Goal: Navigation & Orientation: Find specific page/section

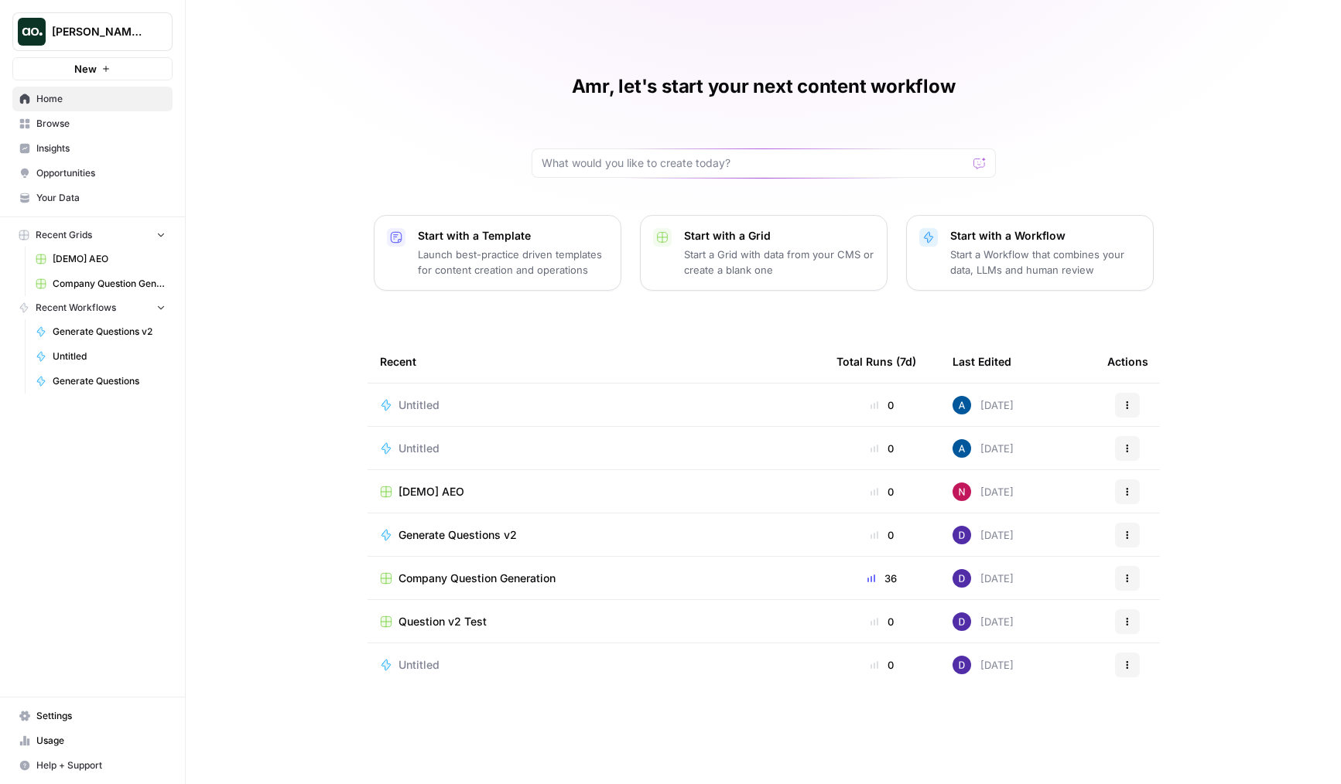
click at [92, 31] on span "Dillon Test" at bounding box center [99, 31] width 94 height 15
type input "webf"
click at [102, 108] on span "Webflow" at bounding box center [149, 115] width 204 height 15
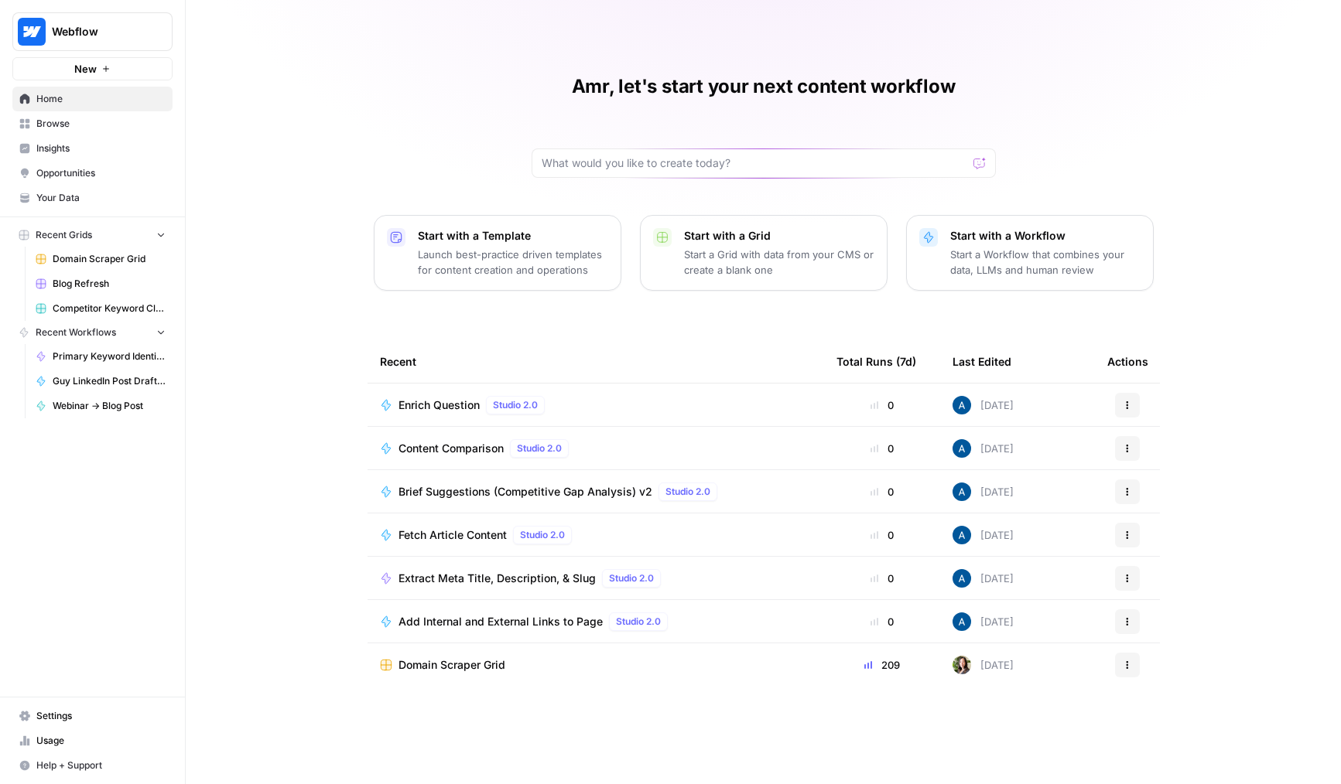
click at [135, 30] on span "Webflow" at bounding box center [99, 31] width 94 height 15
click at [309, 127] on div "Amr, let's start your next content workflow Start with a Template Launch best-p…" at bounding box center [763, 392] width 1155 height 784
click at [100, 51] on div "Webflow New" at bounding box center [92, 40] width 185 height 80
click at [114, 36] on span "Webflow" at bounding box center [99, 31] width 94 height 15
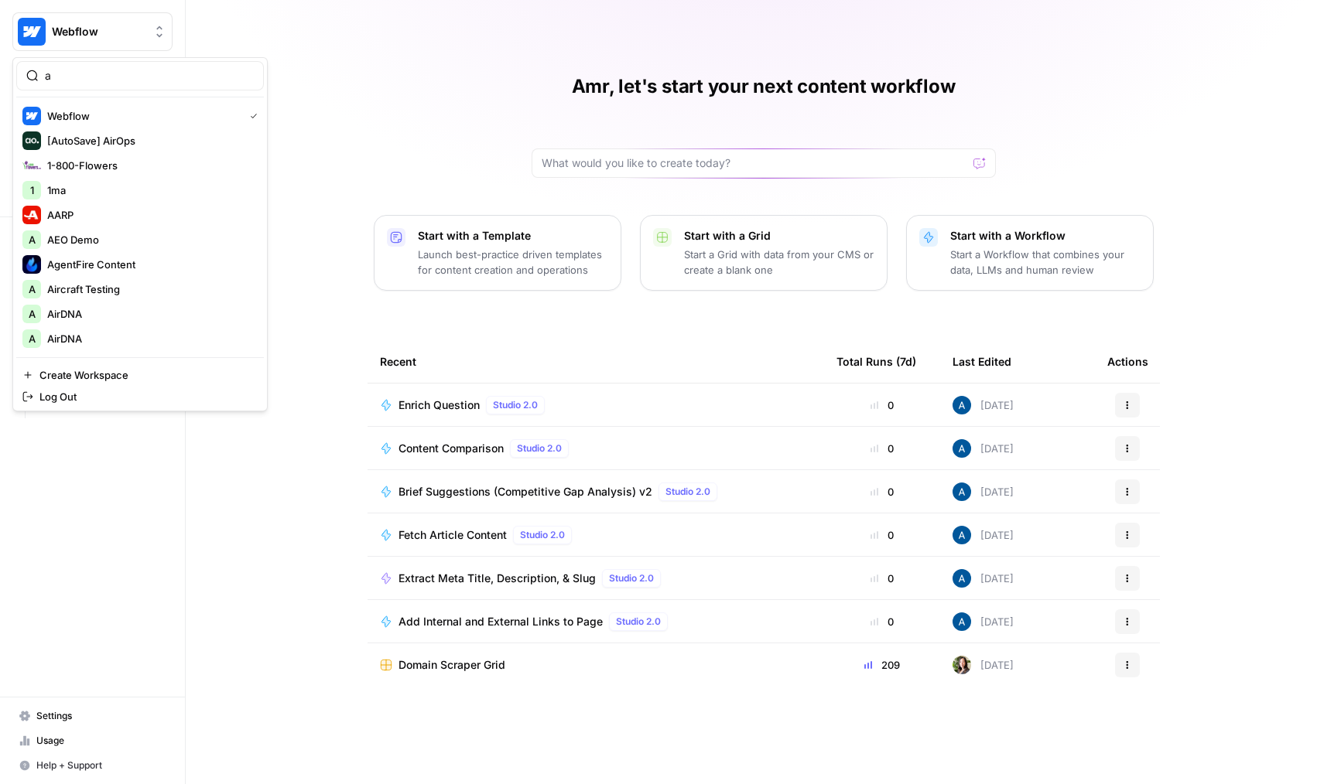
type input "ad"
click at [388, 146] on div "Amr, let's start your next content workflow Start with a Template Launch best-p…" at bounding box center [763, 392] width 1155 height 784
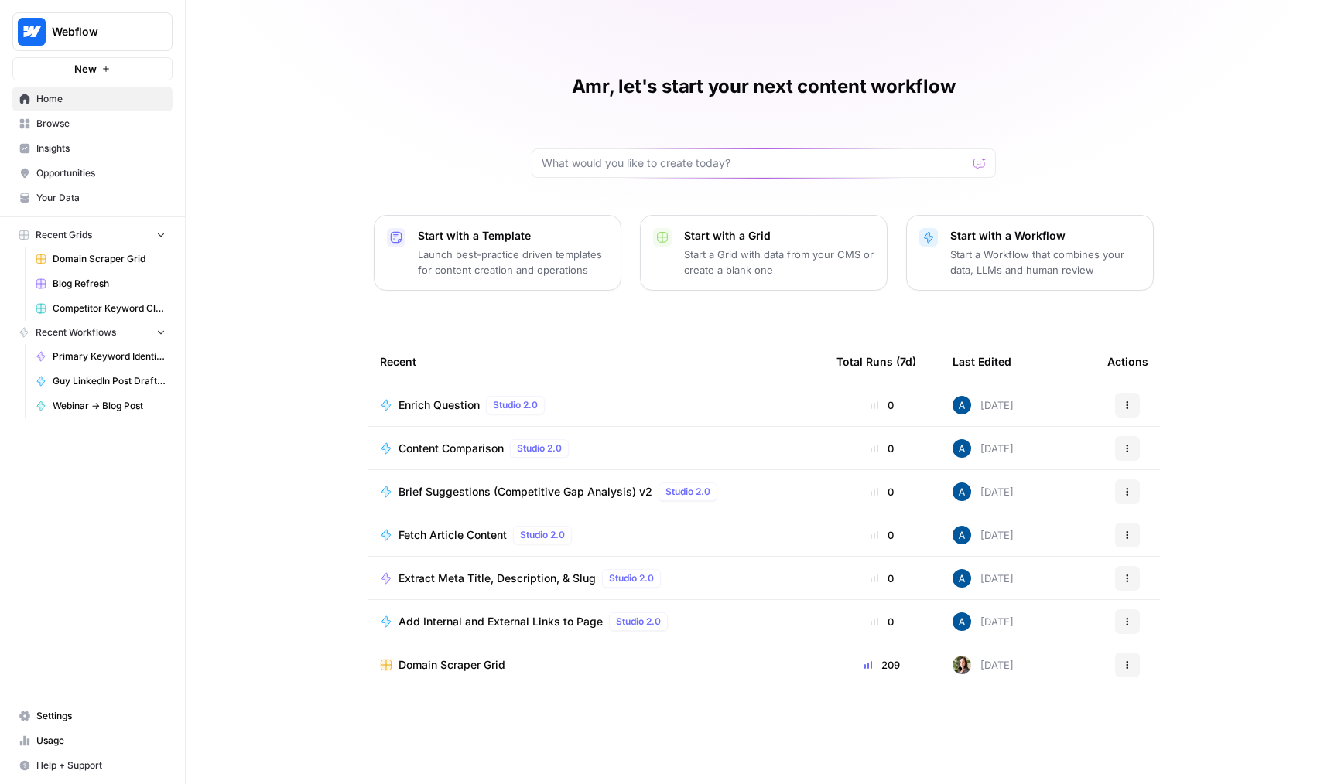
click at [162, 240] on icon "button" at bounding box center [160, 234] width 11 height 11
click at [162, 240] on icon "button" at bounding box center [160, 235] width 11 height 11
click at [115, 121] on span "Browse" at bounding box center [100, 124] width 129 height 14
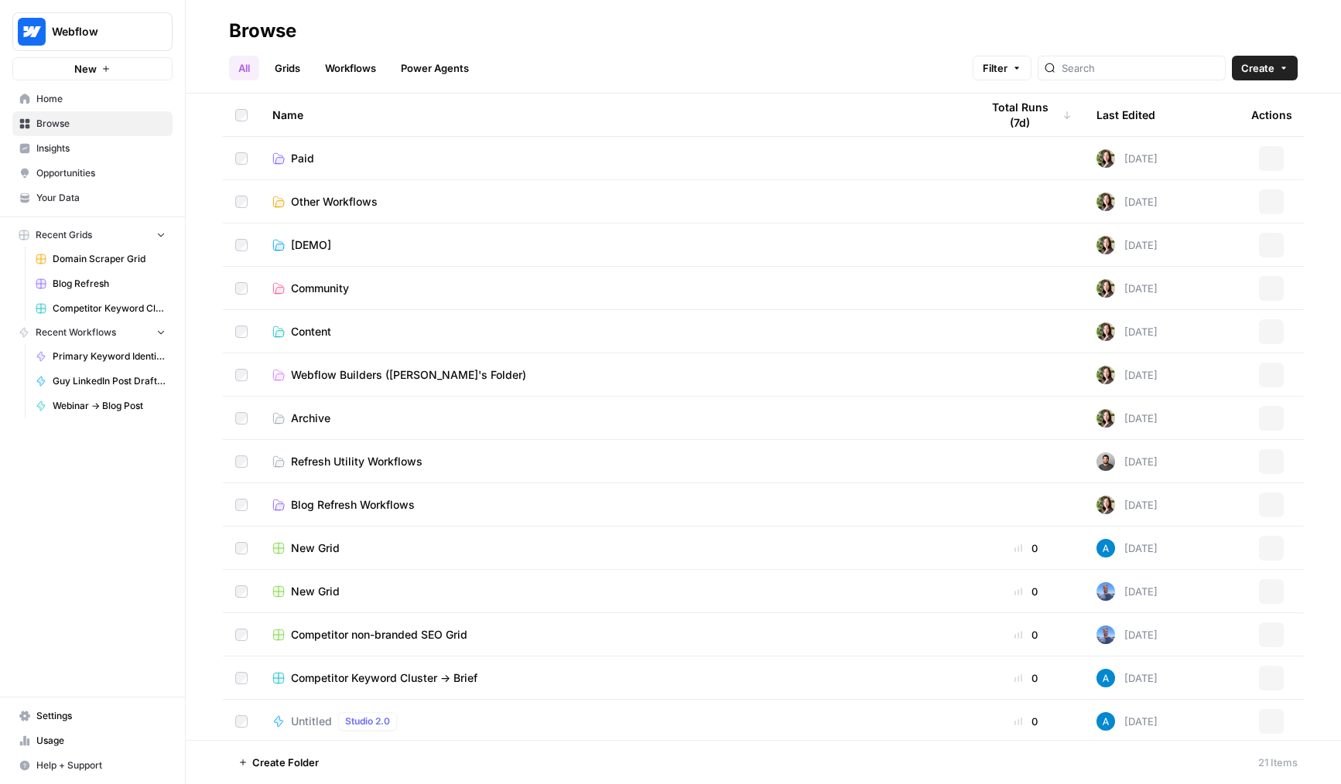
click at [109, 143] on span "Insights" at bounding box center [100, 149] width 129 height 14
